Goal: Information Seeking & Learning: Learn about a topic

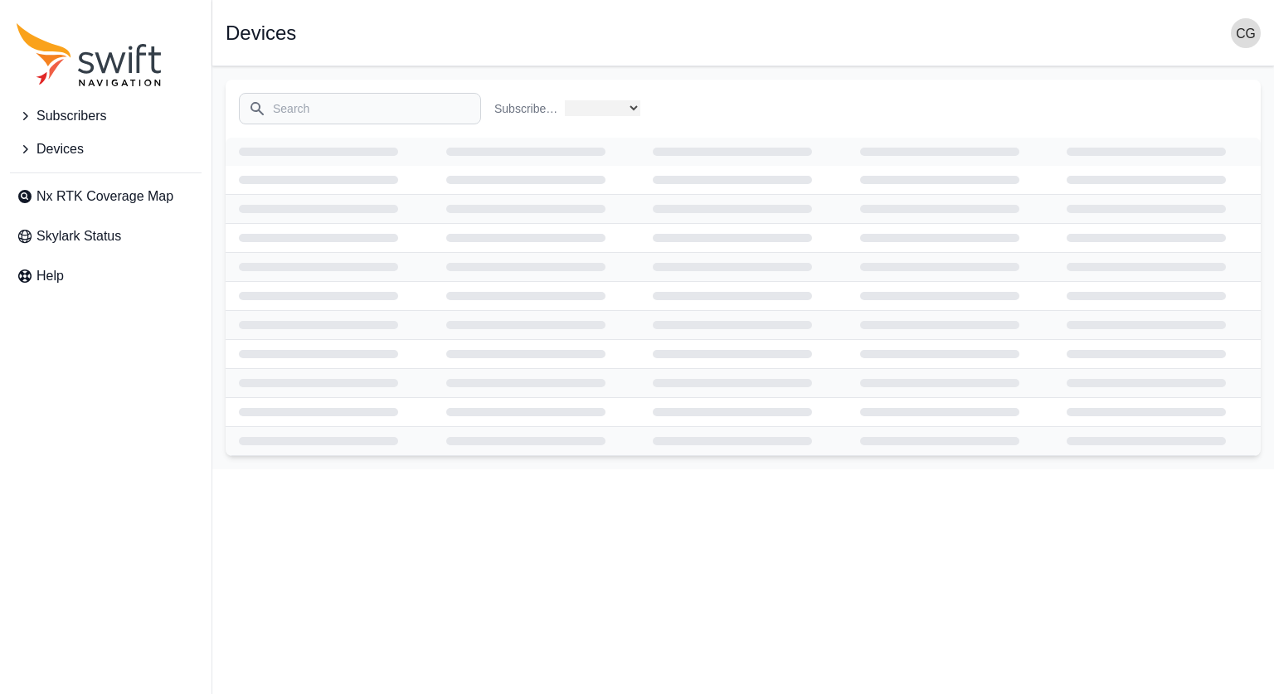
select select
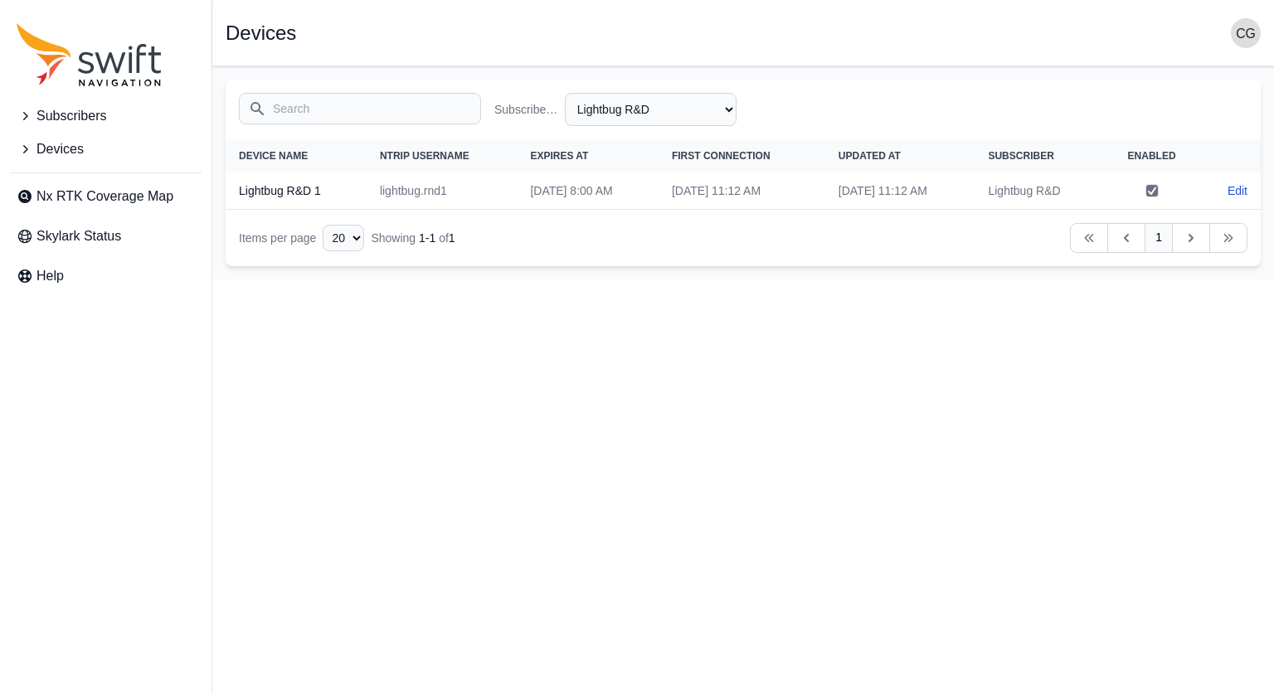
click at [27, 149] on icon "Sidenav" at bounding box center [25, 149] width 5 height 8
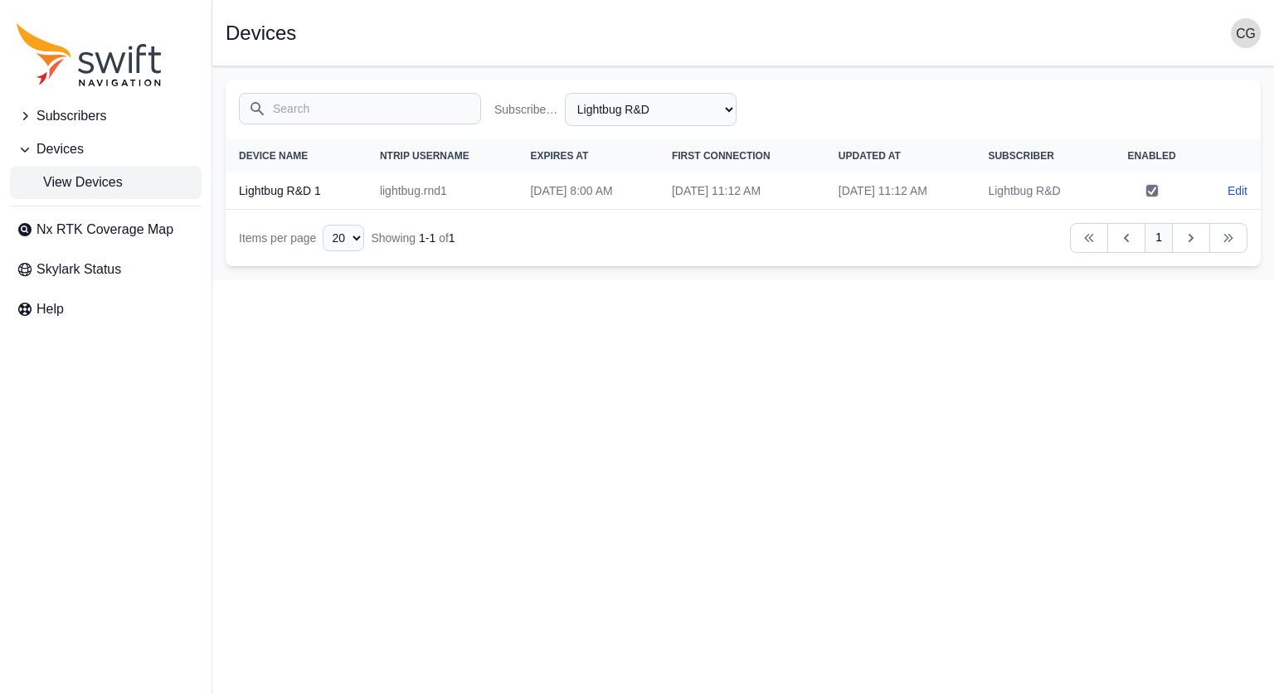
click at [90, 187] on span "View Devices" at bounding box center [70, 183] width 106 height 20
click at [107, 241] on link "Nx RTK Coverage Map" at bounding box center [106, 229] width 192 height 33
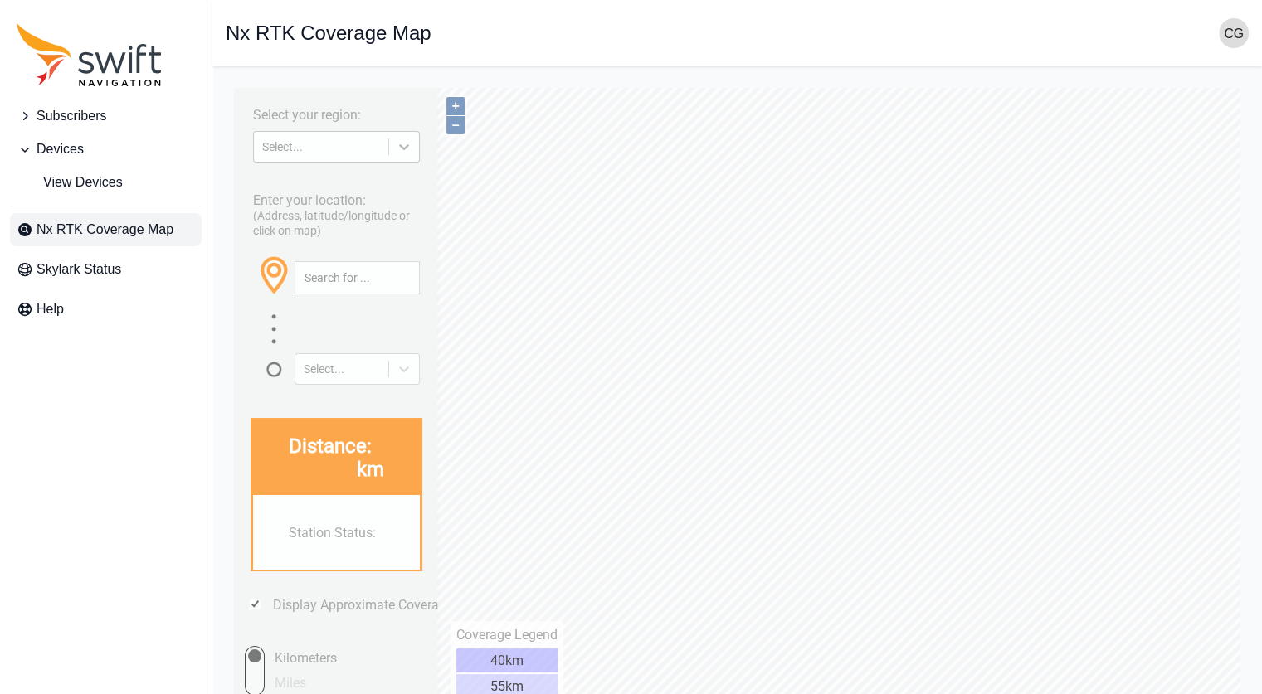
click at [400, 148] on icon at bounding box center [404, 147] width 17 height 17
click at [343, 216] on div "[GEOGRAPHIC_DATA]" at bounding box center [335, 210] width 169 height 27
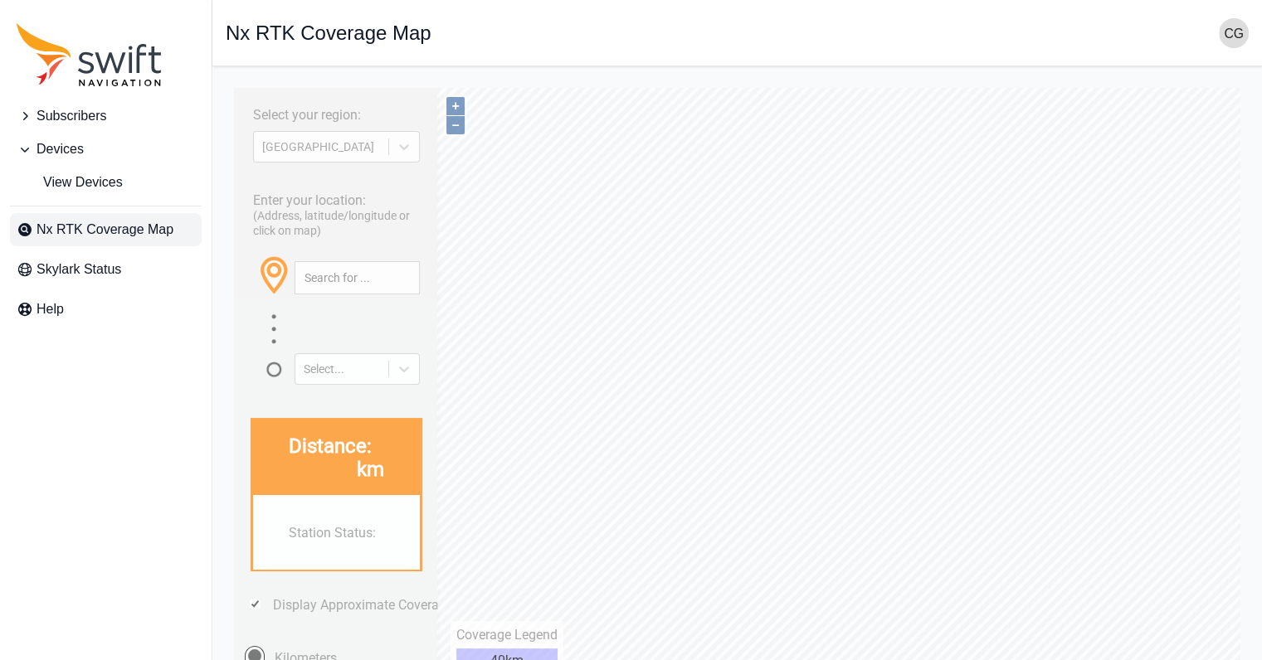
click at [371, 256] on div at bounding box center [356, 284] width 125 height 58
click at [358, 283] on input "text" at bounding box center [357, 278] width 124 height 32
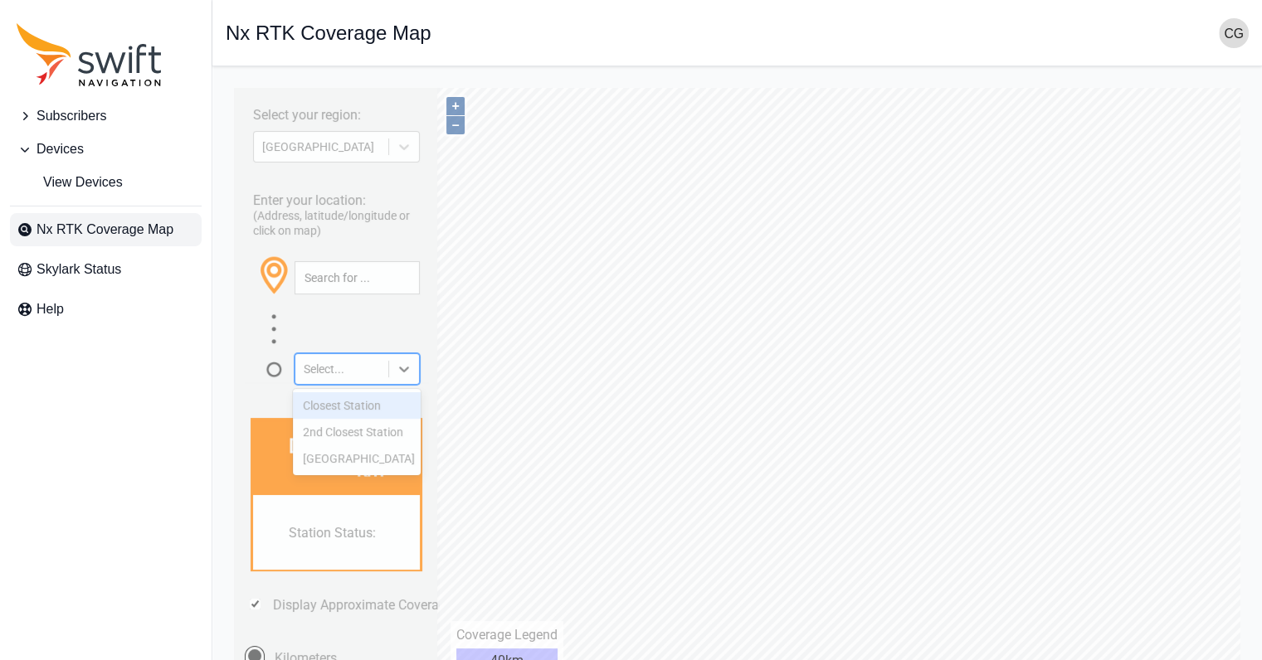
click at [353, 376] on div "Select..." at bounding box center [356, 369] width 125 height 32
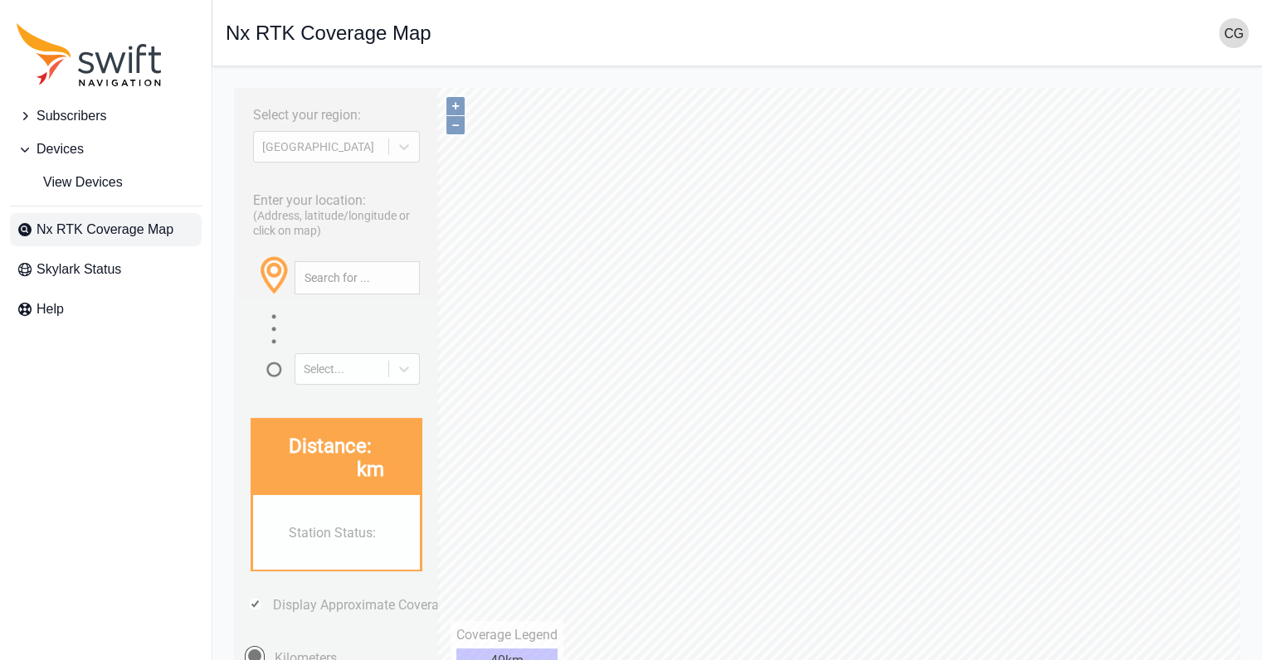
click at [320, 328] on div at bounding box center [336, 331] width 167 height 36
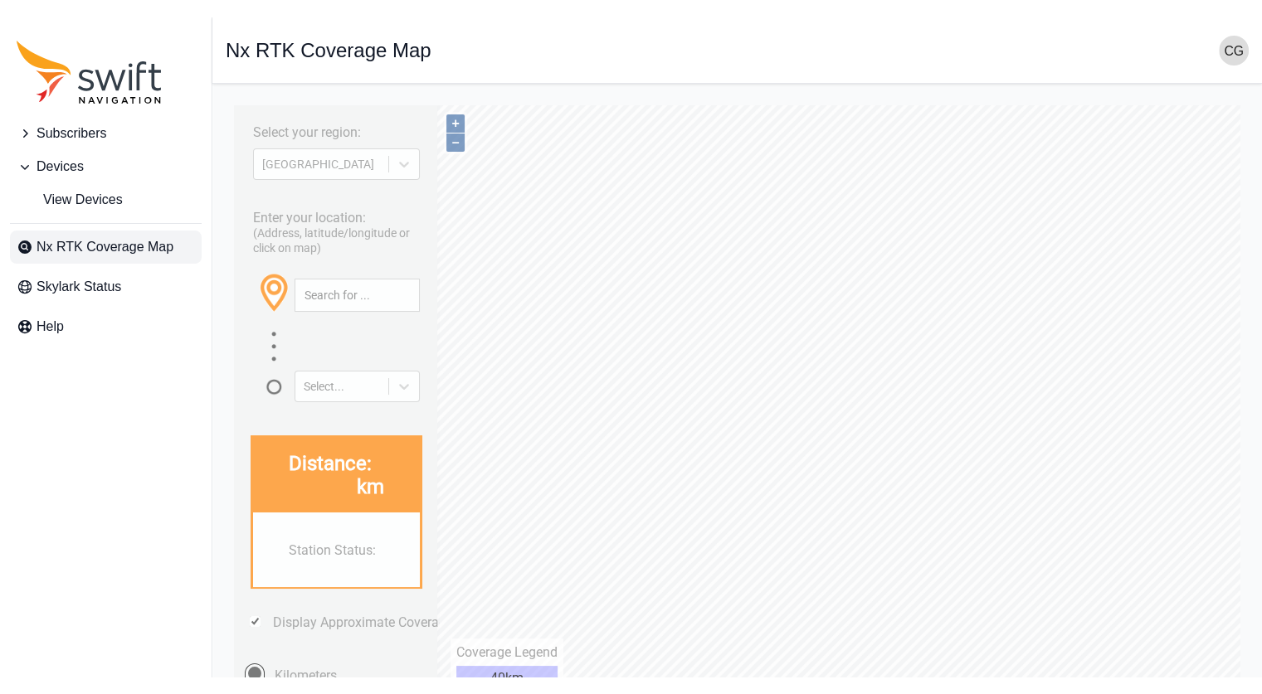
scroll to position [1, 0]
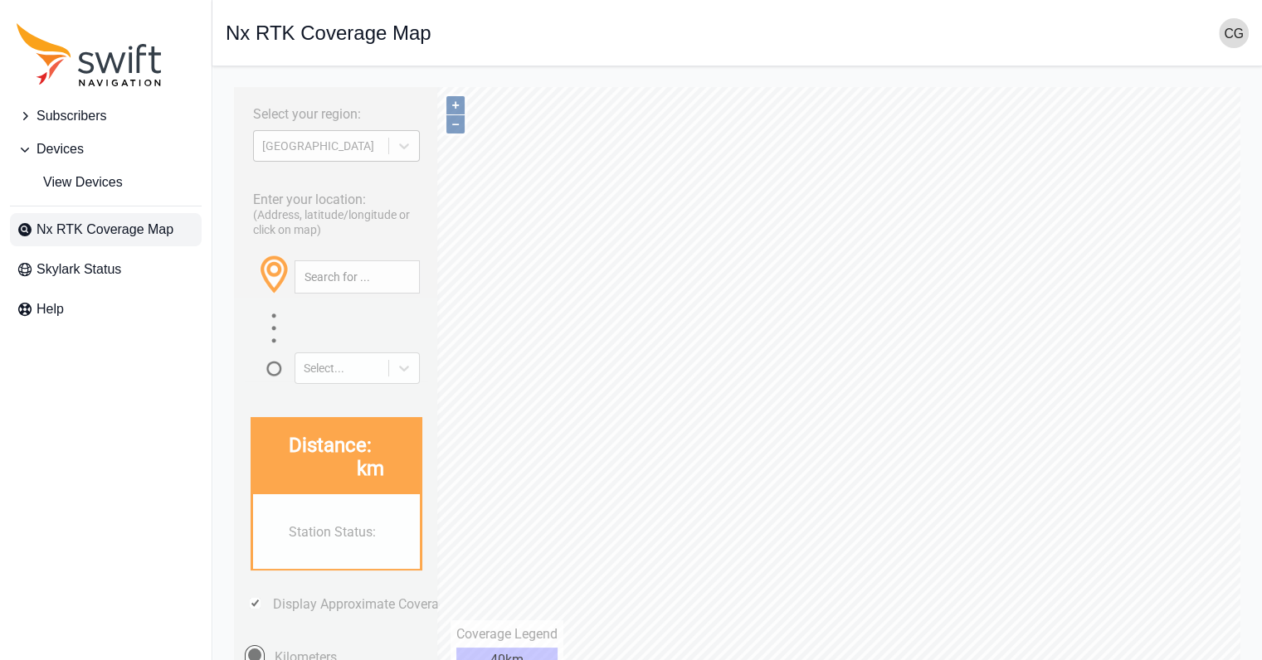
click at [334, 139] on div "[GEOGRAPHIC_DATA]" at bounding box center [321, 145] width 118 height 13
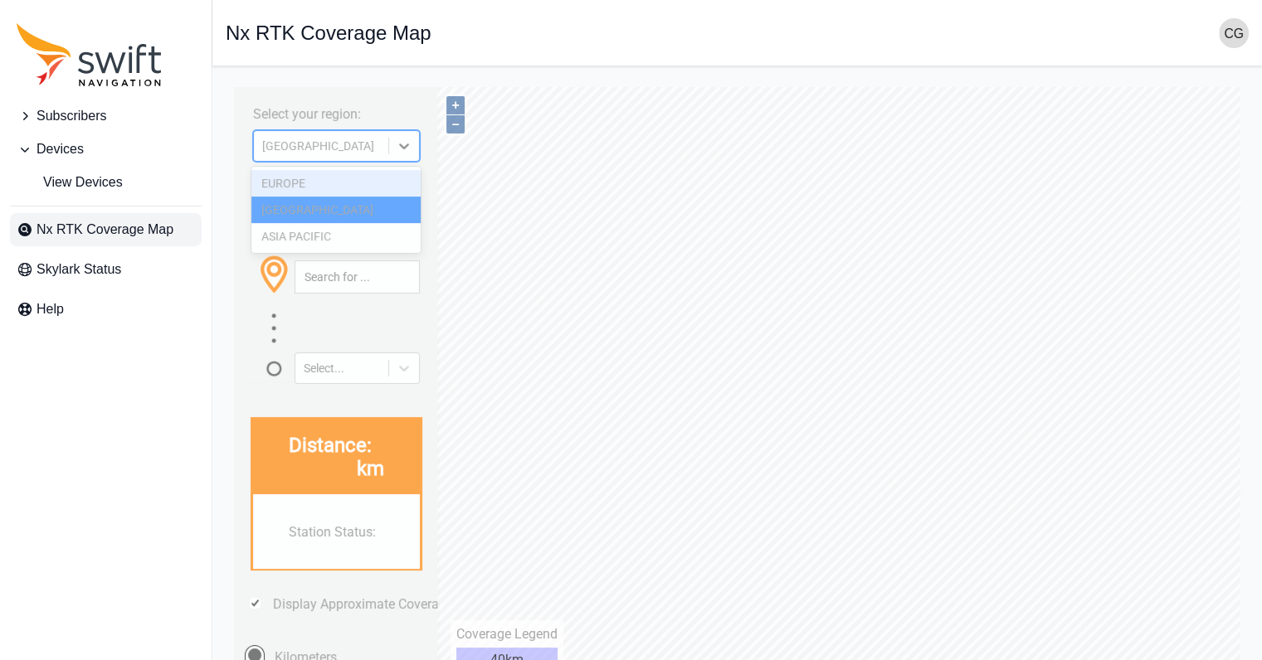
click at [323, 195] on div "EUROPE" at bounding box center [335, 183] width 169 height 27
click at [300, 184] on div "Enter your location: (Address, latitude/longitude or click on map) Select..." at bounding box center [336, 282] width 188 height 203
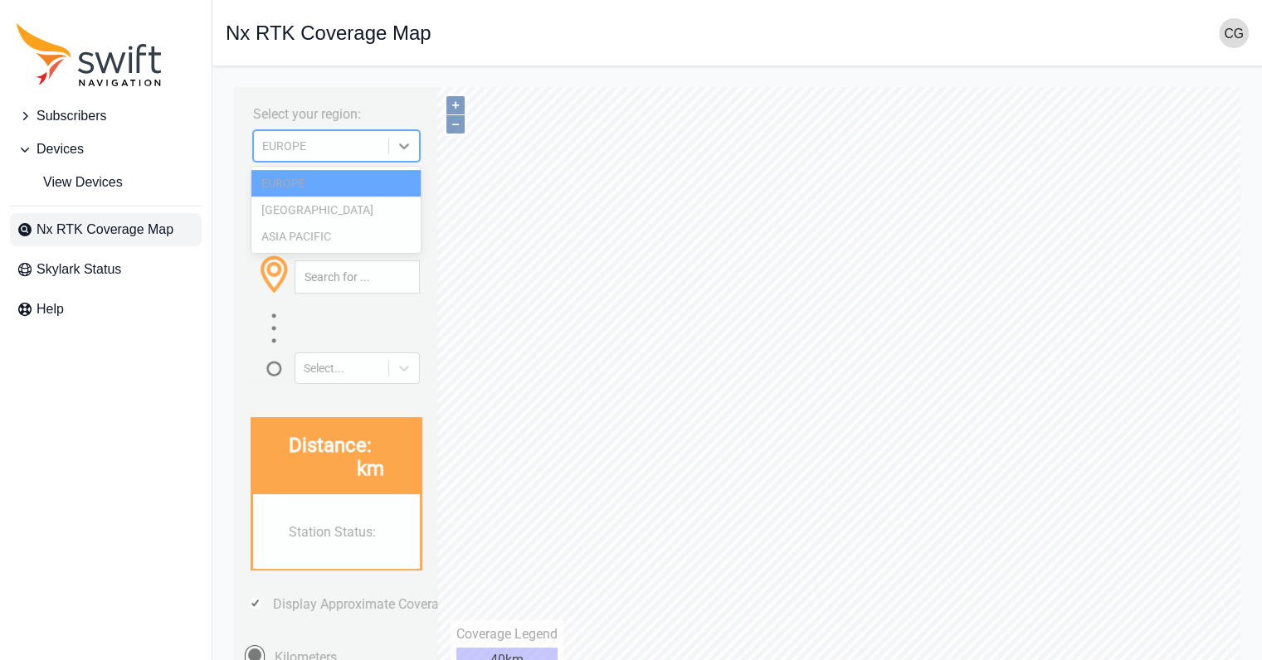
click at [385, 147] on div "EUROPE" at bounding box center [321, 146] width 134 height 17
click at [331, 238] on div "ASIA PACIFIC" at bounding box center [335, 236] width 169 height 27
